Goal: Task Accomplishment & Management: Manage account settings

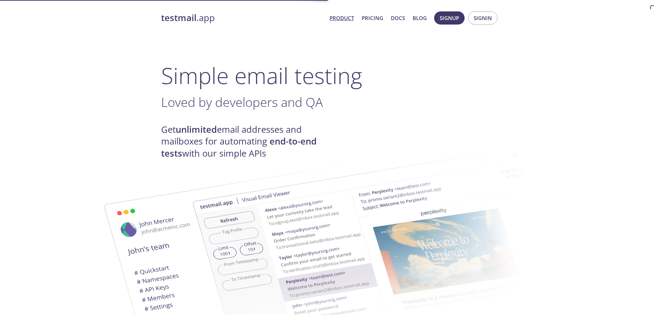
click at [490, 18] on span "Signin" at bounding box center [482, 18] width 18 height 9
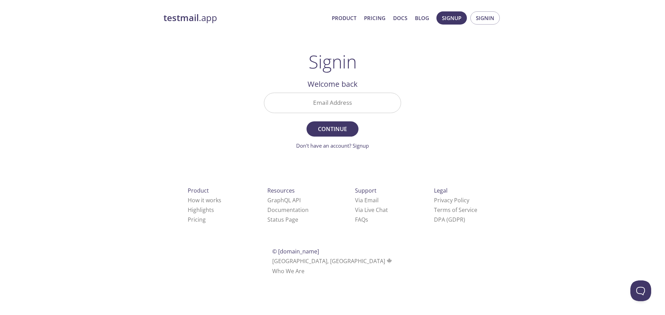
click at [350, 98] on input "Email Address" at bounding box center [332, 103] width 136 height 20
type input "[EMAIL_ADDRESS][DOMAIN_NAME]"
click at [306, 122] on button "Continue" at bounding box center [332, 129] width 52 height 15
click at [373, 105] on input "Signin Security Code" at bounding box center [332, 103] width 136 height 20
paste input "BTB1X7U"
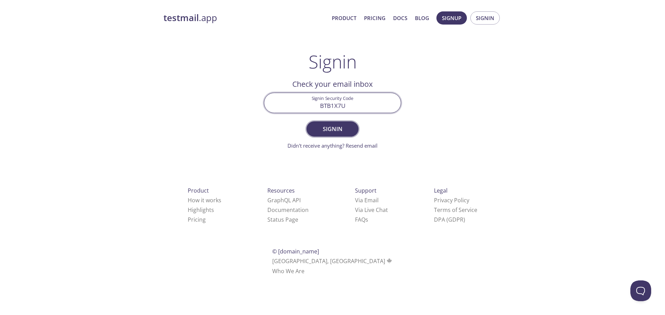
type input "BTB1X7U"
drag, startPoint x: 345, startPoint y: 129, endPoint x: 381, endPoint y: 123, distance: 36.2
click at [347, 127] on span "Signin" at bounding box center [332, 129] width 37 height 10
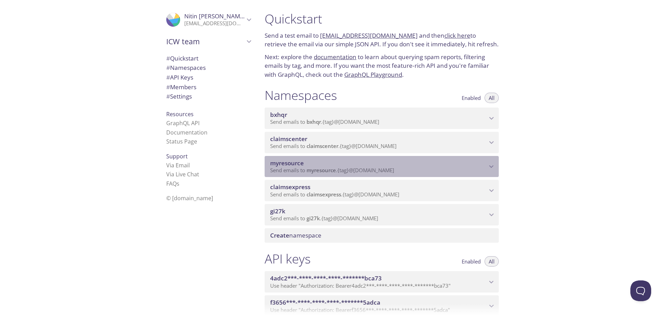
click at [377, 168] on span "Send emails to myresource . {tag} @[DOMAIN_NAME]" at bounding box center [332, 170] width 124 height 7
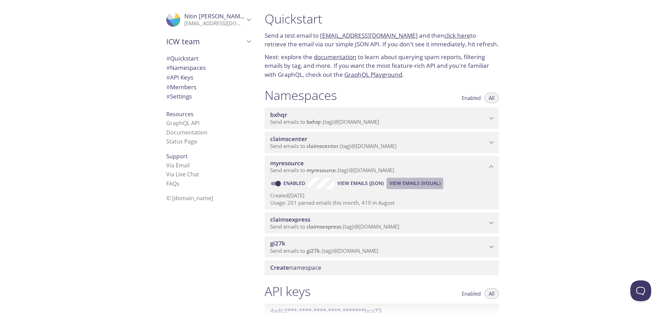
click at [429, 183] on span "View Emails (Visual)" at bounding box center [414, 183] width 51 height 8
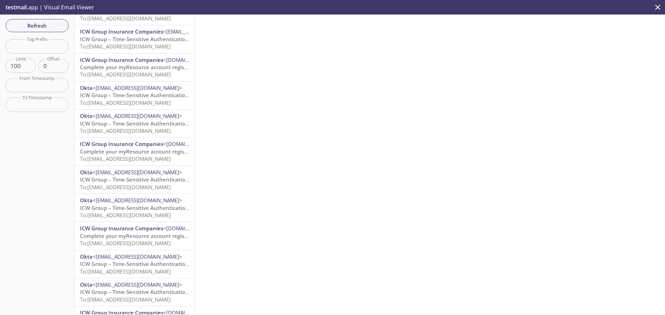
scroll to position [138, 0]
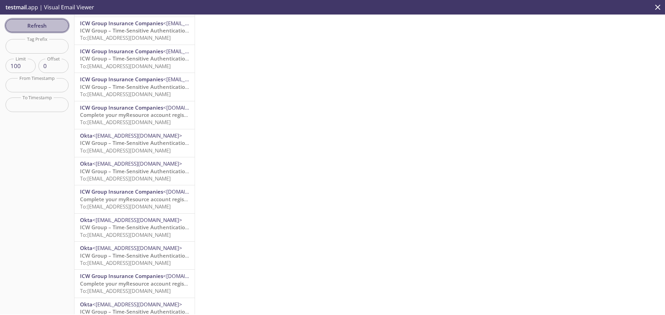
click at [51, 25] on span "Refresh" at bounding box center [37, 25] width 52 height 9
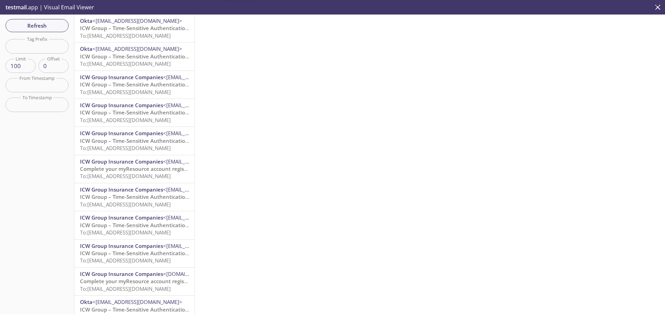
drag, startPoint x: 118, startPoint y: 36, endPoint x: 136, endPoint y: 36, distance: 18.0
click at [119, 36] on span "To: [EMAIL_ADDRESS][DOMAIN_NAME]" at bounding box center [125, 35] width 91 height 7
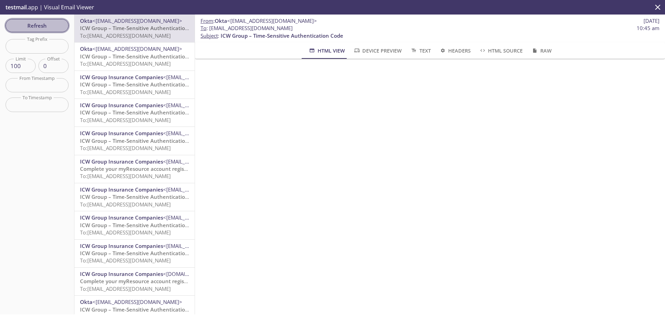
click at [34, 26] on span "Refresh" at bounding box center [37, 25] width 52 height 9
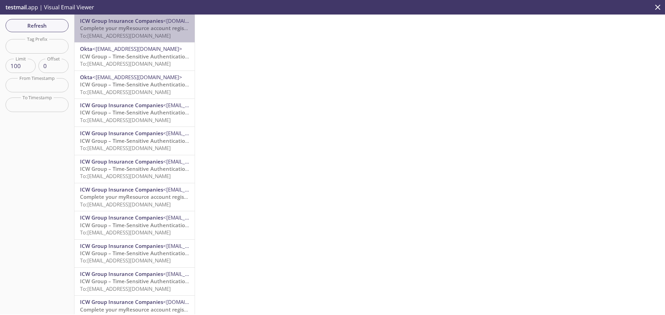
click at [137, 33] on span "To: [EMAIL_ADDRESS][DOMAIN_NAME]" at bounding box center [125, 35] width 91 height 7
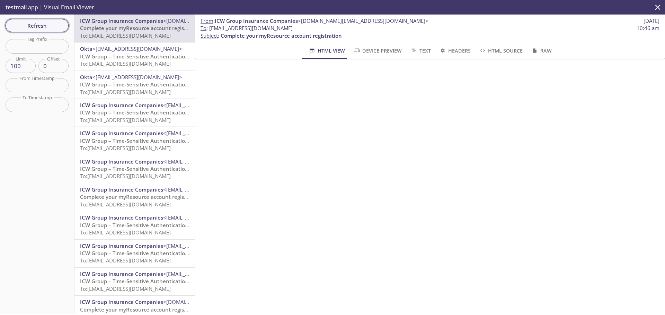
click at [60, 21] on span "Refresh" at bounding box center [37, 25] width 52 height 9
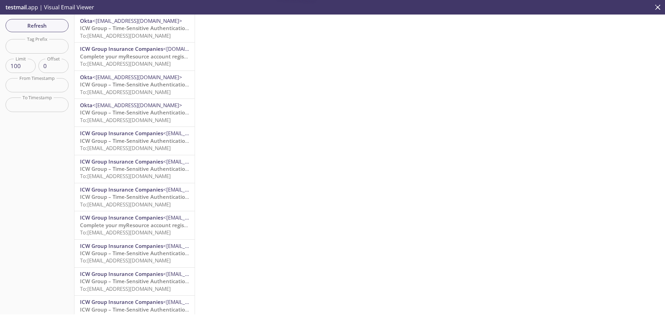
click at [122, 37] on span "To: [EMAIL_ADDRESS][DOMAIN_NAME]" at bounding box center [125, 35] width 91 height 7
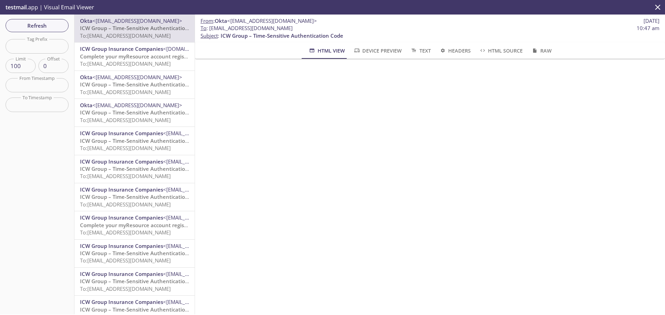
click at [137, 64] on span "To: [EMAIL_ADDRESS][DOMAIN_NAME]" at bounding box center [125, 63] width 91 height 7
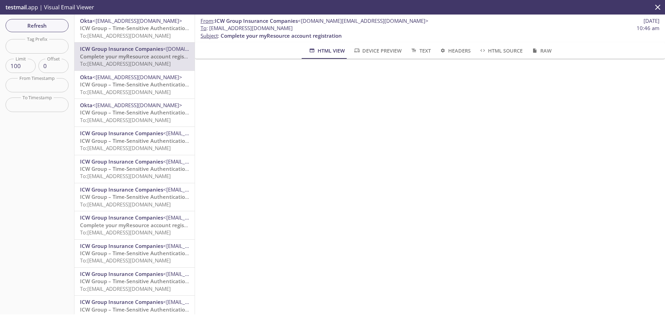
click at [154, 36] on span "To: [EMAIL_ADDRESS][DOMAIN_NAME]" at bounding box center [125, 35] width 91 height 7
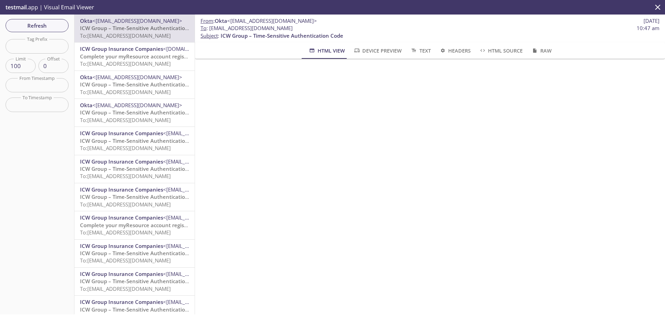
click at [279, 27] on span "To : [EMAIL_ADDRESS][DOMAIN_NAME]" at bounding box center [246, 28] width 92 height 7
drag, startPoint x: 311, startPoint y: 27, endPoint x: 211, endPoint y: 30, distance: 100.8
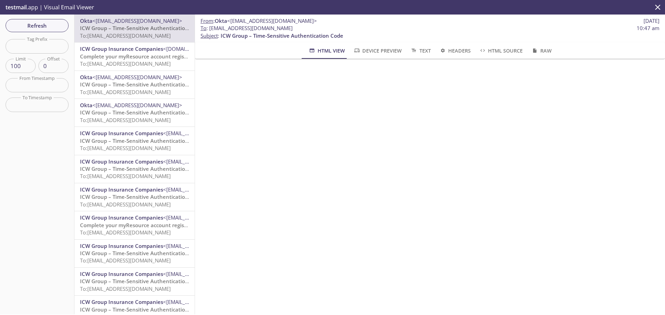
click at [211, 30] on span "To : [EMAIL_ADDRESS][DOMAIN_NAME]" at bounding box center [246, 28] width 92 height 7
copy span "[EMAIL_ADDRESS][DOMAIN_NAME]"
click at [55, 26] on span "Refresh" at bounding box center [37, 25] width 52 height 9
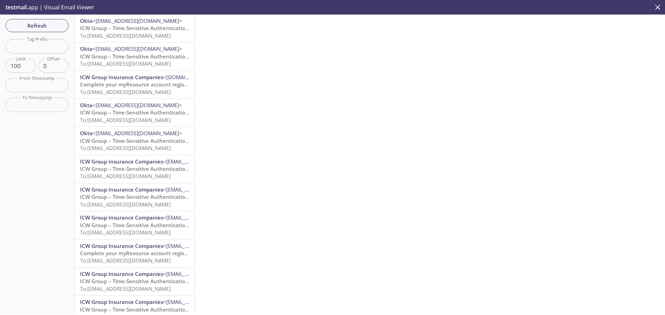
click at [132, 35] on span "To: [EMAIL_ADDRESS][DOMAIN_NAME]" at bounding box center [125, 35] width 91 height 7
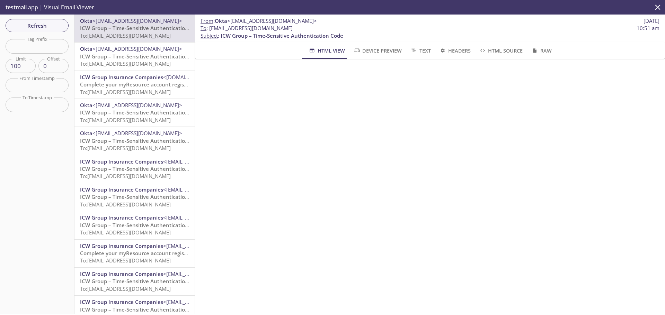
drag, startPoint x: 312, startPoint y: 26, endPoint x: 210, endPoint y: 29, distance: 101.8
click at [210, 29] on span "To : [EMAIL_ADDRESS][DOMAIN_NAME]" at bounding box center [246, 28] width 92 height 7
copy span "[EMAIL_ADDRESS][DOMAIN_NAME]"
click at [29, 25] on span "Refresh" at bounding box center [37, 25] width 52 height 9
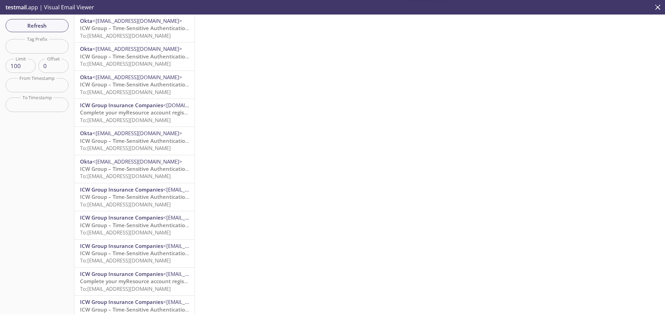
click at [151, 33] on span "To: [EMAIL_ADDRESS][DOMAIN_NAME]" at bounding box center [125, 35] width 91 height 7
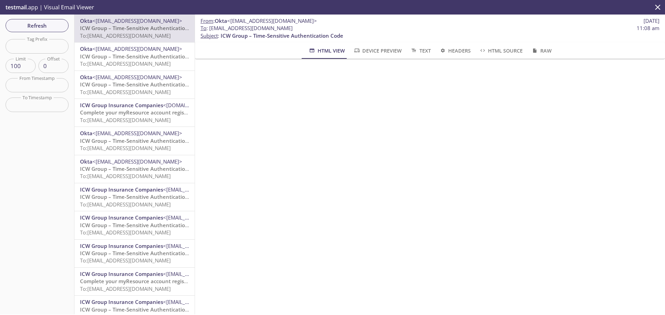
drag, startPoint x: 38, startPoint y: 26, endPoint x: 77, endPoint y: 29, distance: 38.6
click at [38, 26] on span "Refresh" at bounding box center [37, 25] width 52 height 9
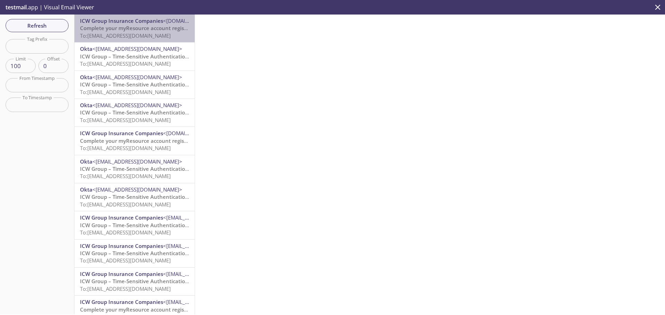
click at [151, 38] on span "To: [EMAIL_ADDRESS][DOMAIN_NAME]" at bounding box center [125, 35] width 91 height 7
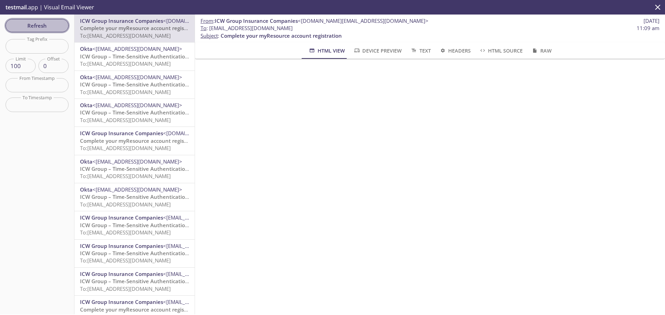
click at [25, 19] on button "Refresh" at bounding box center [37, 25] width 63 height 13
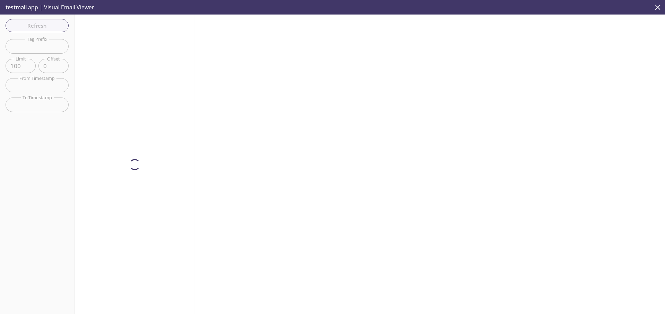
click at [33, 24] on div "Refresh Filters Tag Prefix Tag Prefix Limit 100 Limit Offset 0 Offset From Time…" at bounding box center [37, 165] width 74 height 300
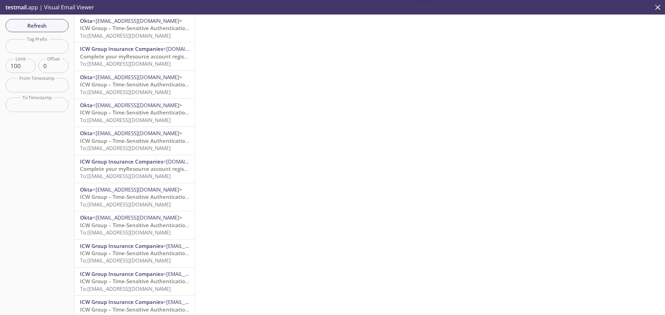
click at [133, 33] on span "To: [EMAIL_ADDRESS][DOMAIN_NAME]" at bounding box center [125, 35] width 91 height 7
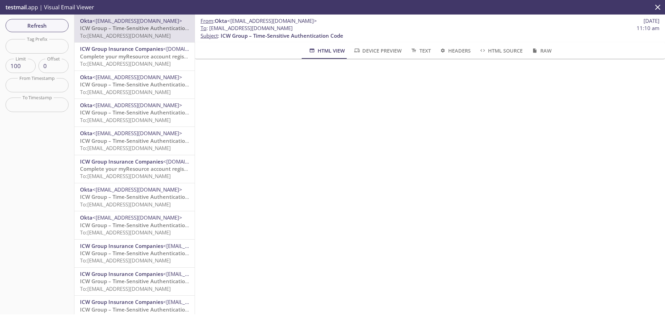
click at [659, 10] on button "close" at bounding box center [657, 7] width 15 height 15
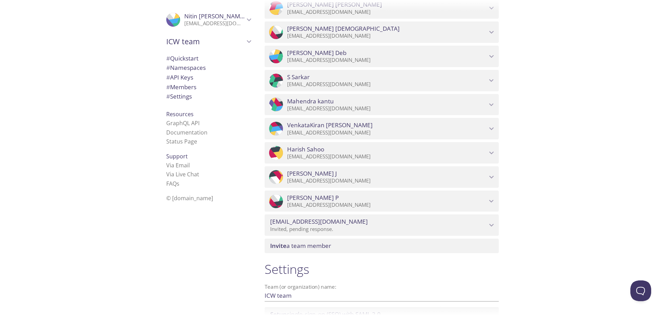
scroll to position [663, 0]
click at [324, 247] on span "Invite a team member" at bounding box center [300, 246] width 61 height 8
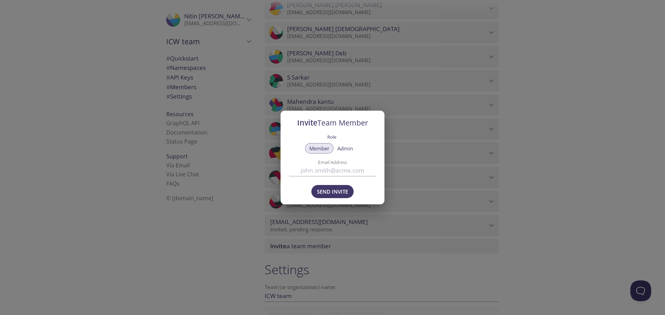
click at [316, 170] on input "Email Address" at bounding box center [332, 170] width 87 height 11
paste input "[EMAIL_ADDRESS][DOMAIN_NAME]"
type input "[EMAIL_ADDRESS][DOMAIN_NAME]"
click at [329, 196] on span "Send Invite" at bounding box center [332, 191] width 31 height 9
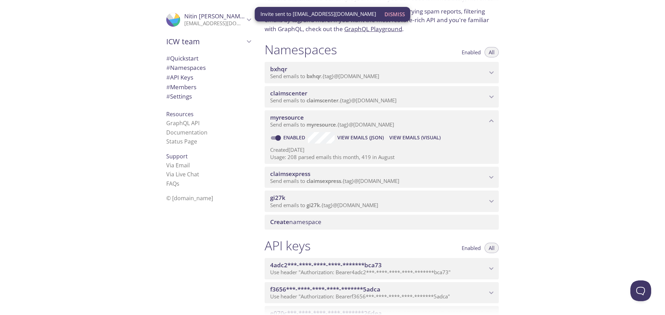
scroll to position [0, 0]
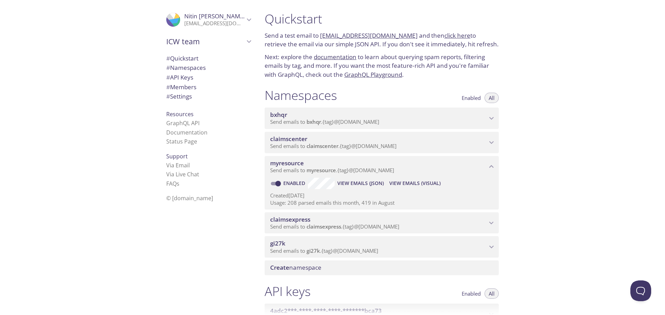
click at [331, 169] on span "myresource" at bounding box center [320, 170] width 29 height 7
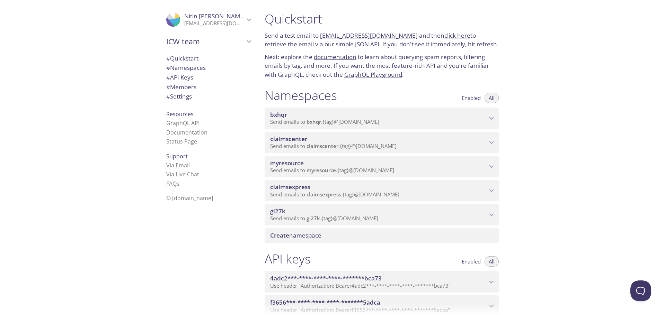
click at [411, 174] on p "Send emails to myresource . {tag} @[DOMAIN_NAME]" at bounding box center [378, 170] width 217 height 7
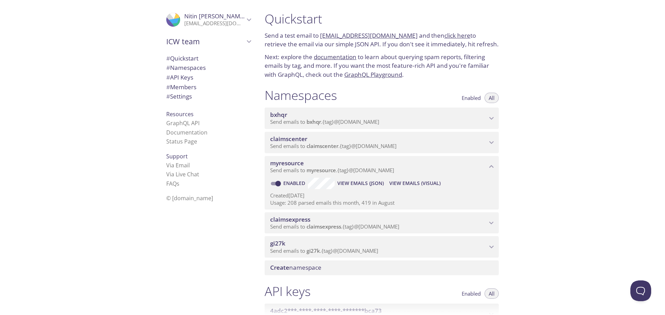
click at [412, 187] on span "View Emails (Visual)" at bounding box center [414, 183] width 51 height 8
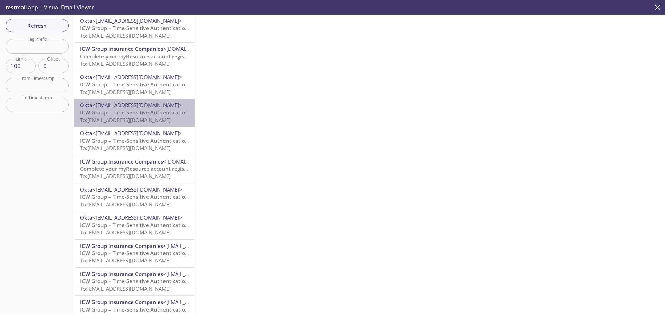
click at [138, 117] on span "To: [EMAIL_ADDRESS][DOMAIN_NAME]" at bounding box center [125, 120] width 91 height 7
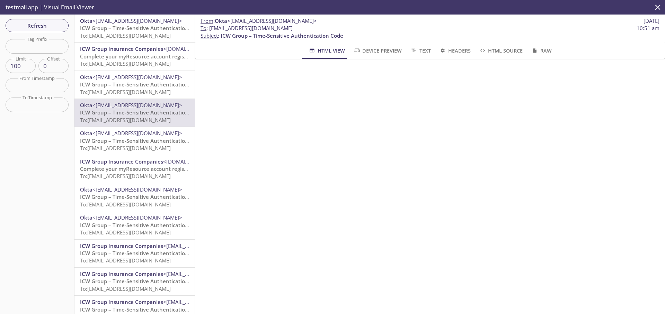
drag, startPoint x: 312, startPoint y: 28, endPoint x: 206, endPoint y: 28, distance: 106.3
click at [208, 27] on span "To : [EMAIL_ADDRESS][DOMAIN_NAME]" at bounding box center [246, 28] width 92 height 7
copy span "[EMAIL_ADDRESS][DOMAIN_NAME]"
drag, startPoint x: 659, startPoint y: 8, endPoint x: 400, endPoint y: 49, distance: 262.2
click at [659, 8] on icon "close" at bounding box center [657, 7] width 5 height 5
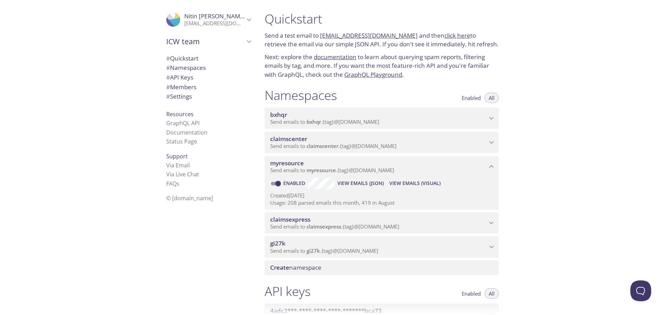
click at [492, 168] on icon "myresource namespace" at bounding box center [491, 166] width 9 height 9
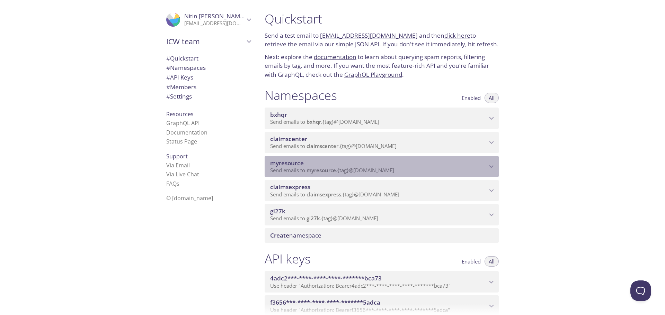
click at [474, 166] on span "myresource" at bounding box center [378, 164] width 217 height 8
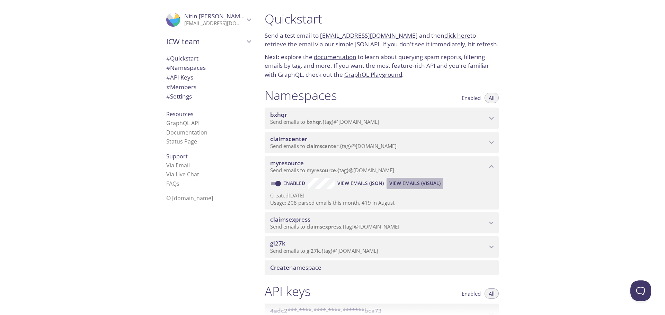
click at [405, 184] on span "View Emails (Visual)" at bounding box center [414, 183] width 51 height 8
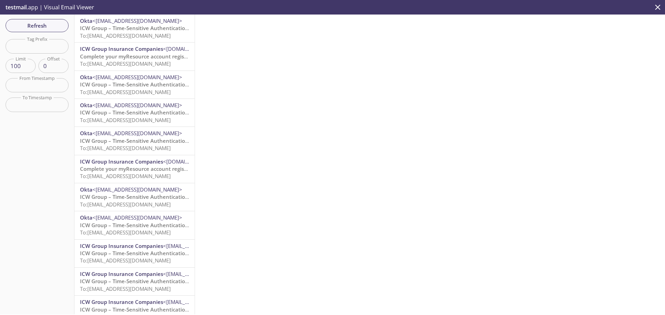
click at [137, 30] on span "ICW Group – Time-Sensitive Authentication Code" at bounding box center [141, 28] width 123 height 7
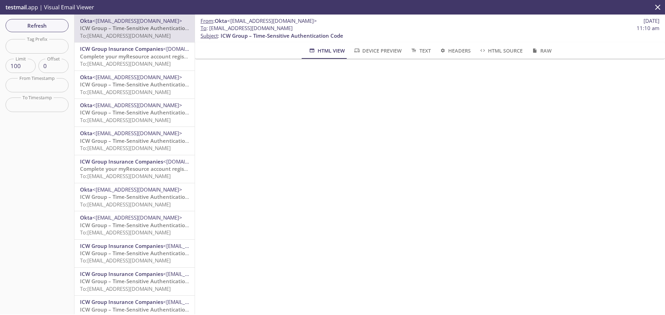
click at [137, 60] on span "To: [EMAIL_ADDRESS][DOMAIN_NAME]" at bounding box center [125, 63] width 91 height 7
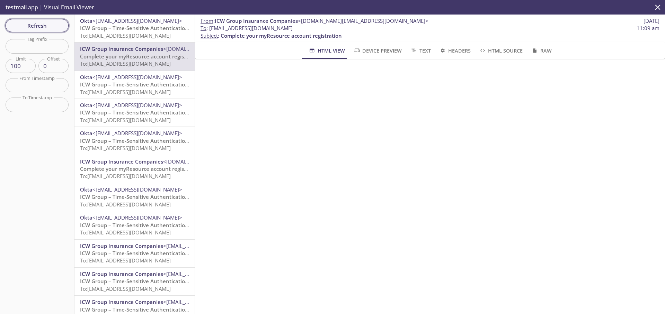
click at [27, 26] on span "Refresh" at bounding box center [37, 25] width 52 height 9
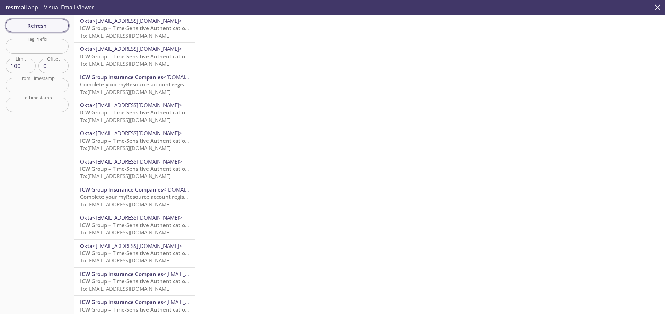
click at [37, 27] on span "Refresh" at bounding box center [37, 25] width 52 height 9
click at [56, 26] on span "Refresh" at bounding box center [37, 25] width 52 height 9
click at [125, 36] on span "To: [EMAIL_ADDRESS][DOMAIN_NAME]" at bounding box center [125, 35] width 91 height 7
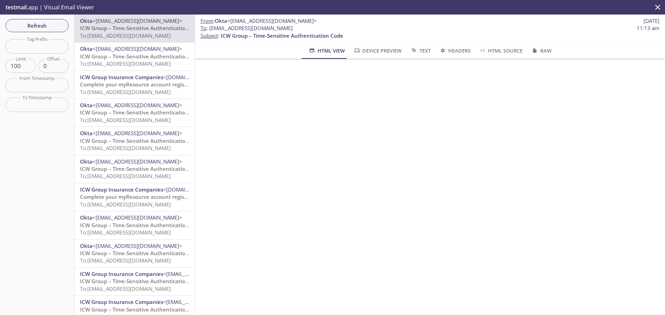
drag, startPoint x: 39, startPoint y: 21, endPoint x: 44, endPoint y: 24, distance: 5.3
click at [39, 21] on span "Refresh" at bounding box center [37, 25] width 52 height 9
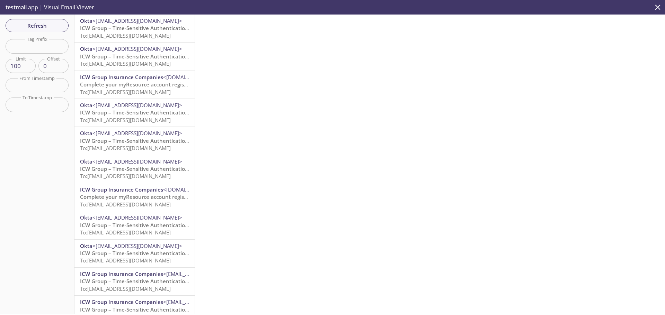
click at [126, 37] on span "To: [EMAIL_ADDRESS][DOMAIN_NAME]" at bounding box center [125, 35] width 91 height 7
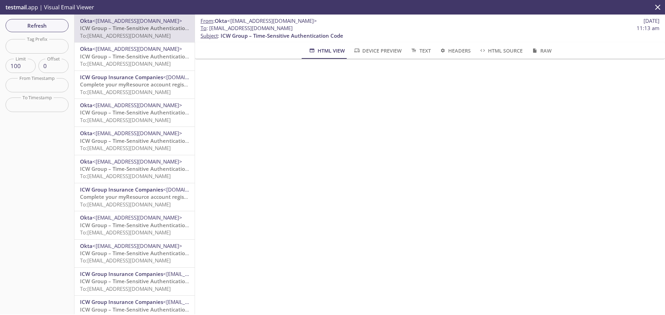
click at [123, 150] on span "To: [EMAIL_ADDRESS][DOMAIN_NAME]" at bounding box center [125, 148] width 91 height 7
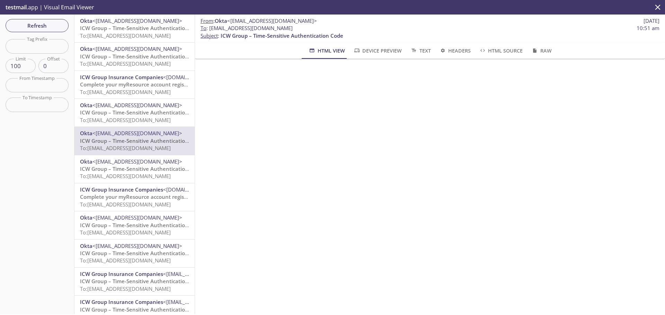
drag, startPoint x: 124, startPoint y: 34, endPoint x: 142, endPoint y: 41, distance: 19.2
click at [124, 34] on span "To: [EMAIL_ADDRESS][DOMAIN_NAME]" at bounding box center [125, 35] width 91 height 7
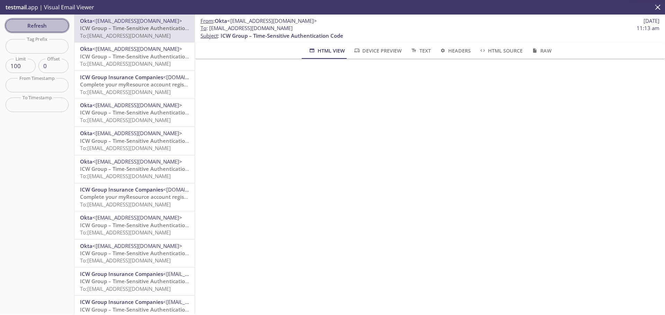
click at [32, 25] on span "Refresh" at bounding box center [37, 25] width 52 height 9
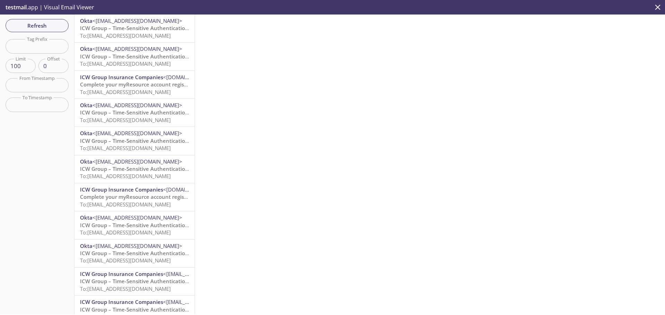
click at [141, 32] on span "To: [EMAIL_ADDRESS][DOMAIN_NAME]" at bounding box center [125, 35] width 91 height 7
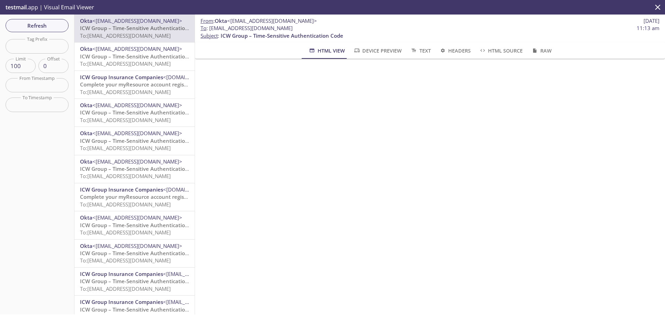
drag, startPoint x: 78, startPoint y: 32, endPoint x: 83, endPoint y: 32, distance: 5.2
click at [79, 32] on div "Okta <[EMAIL_ADDRESS][DOMAIN_NAME]> ICW Group – Time-Sensitive Authentication C…" at bounding box center [134, 29] width 120 height 28
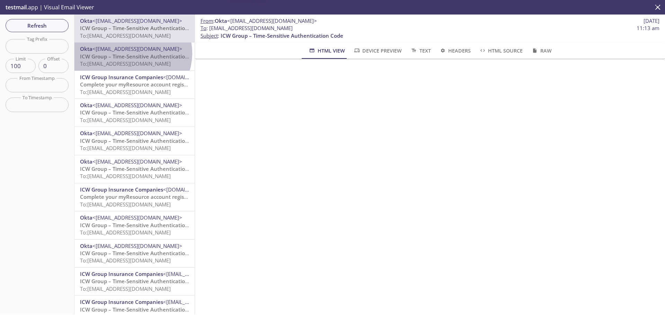
click at [131, 53] on span "ICW Group – Time-Sensitive Authentication Code" at bounding box center [141, 56] width 123 height 7
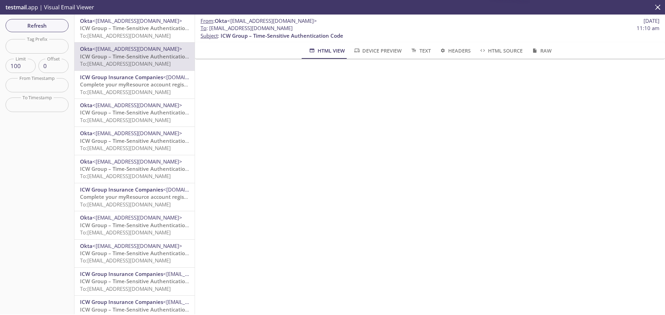
click at [49, 26] on span "Refresh" at bounding box center [37, 25] width 52 height 9
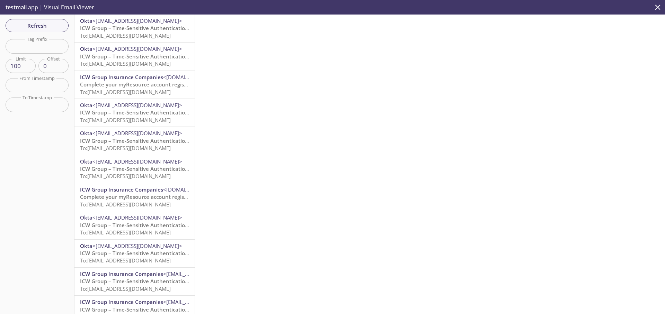
click at [658, 6] on icon "close" at bounding box center [657, 7] width 9 height 9
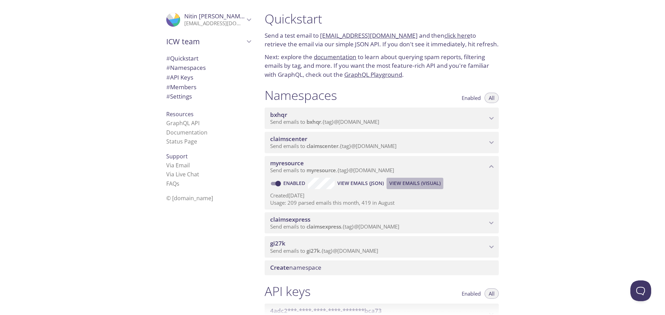
click at [429, 183] on span "View Emails (Visual)" at bounding box center [414, 183] width 51 height 8
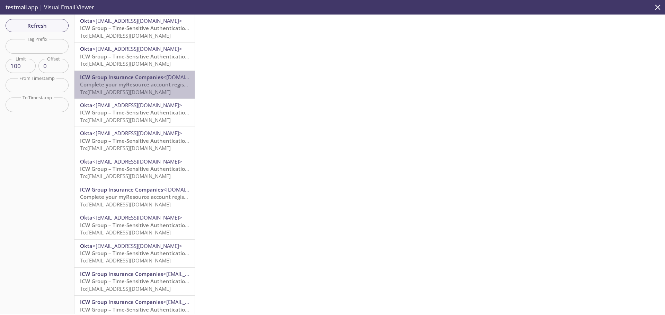
click at [146, 96] on div "ICW Group Insurance Companies <[DOMAIN_NAME][EMAIL_ADDRESS][DOMAIN_NAME]> Compl…" at bounding box center [134, 85] width 120 height 28
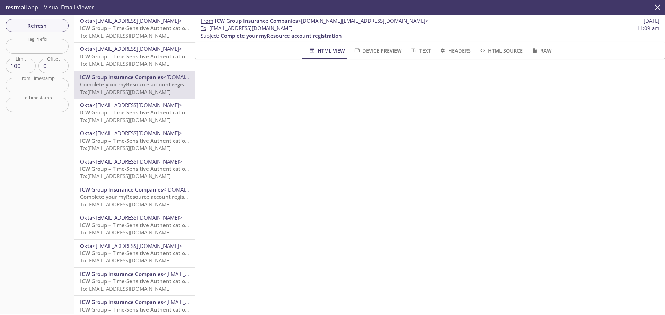
drag, startPoint x: 336, startPoint y: 26, endPoint x: 210, endPoint y: 29, distance: 126.1
click at [210, 29] on span "To : [EMAIL_ADDRESS][DOMAIN_NAME] 11:09 am" at bounding box center [429, 28] width 459 height 7
copy span "[EMAIL_ADDRESS][DOMAIN_NAME]"
drag, startPoint x: 37, startPoint y: 27, endPoint x: 51, endPoint y: 27, distance: 13.8
click at [37, 27] on span "Refresh" at bounding box center [37, 25] width 52 height 9
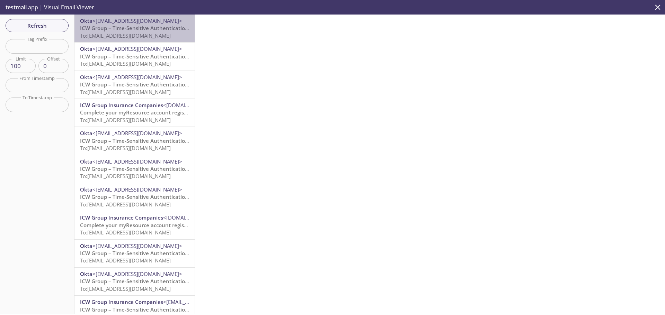
click at [134, 33] on span "To: [EMAIL_ADDRESS][DOMAIN_NAME]" at bounding box center [125, 35] width 91 height 7
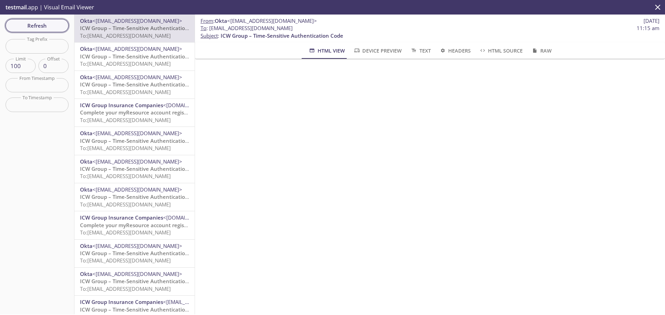
click at [42, 25] on span "Refresh" at bounding box center [37, 25] width 52 height 9
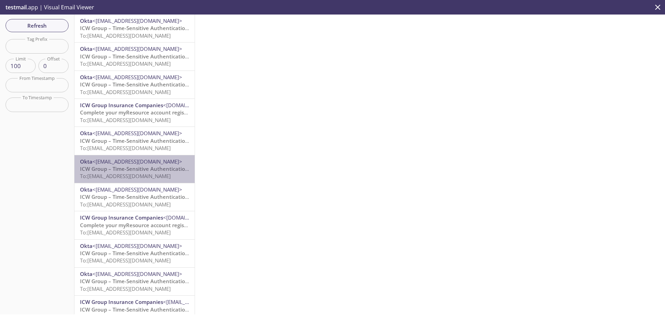
click at [141, 174] on span "To: [EMAIL_ADDRESS][DOMAIN_NAME]" at bounding box center [125, 176] width 91 height 7
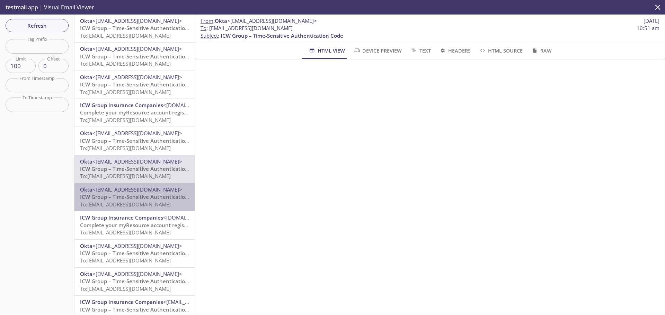
click at [141, 202] on span "To: [EMAIL_ADDRESS][DOMAIN_NAME]" at bounding box center [125, 204] width 91 height 7
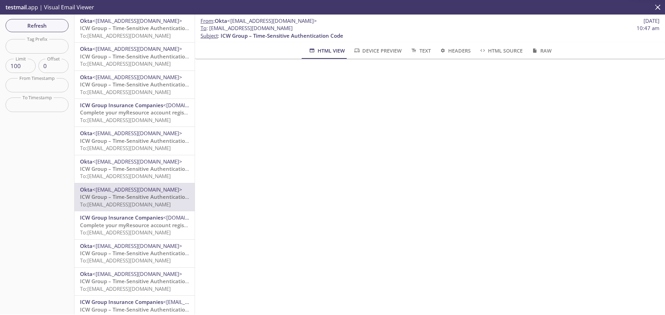
click at [141, 230] on span "To: [EMAIL_ADDRESS][DOMAIN_NAME]" at bounding box center [125, 232] width 91 height 7
